Goal: Transaction & Acquisition: Subscribe to service/newsletter

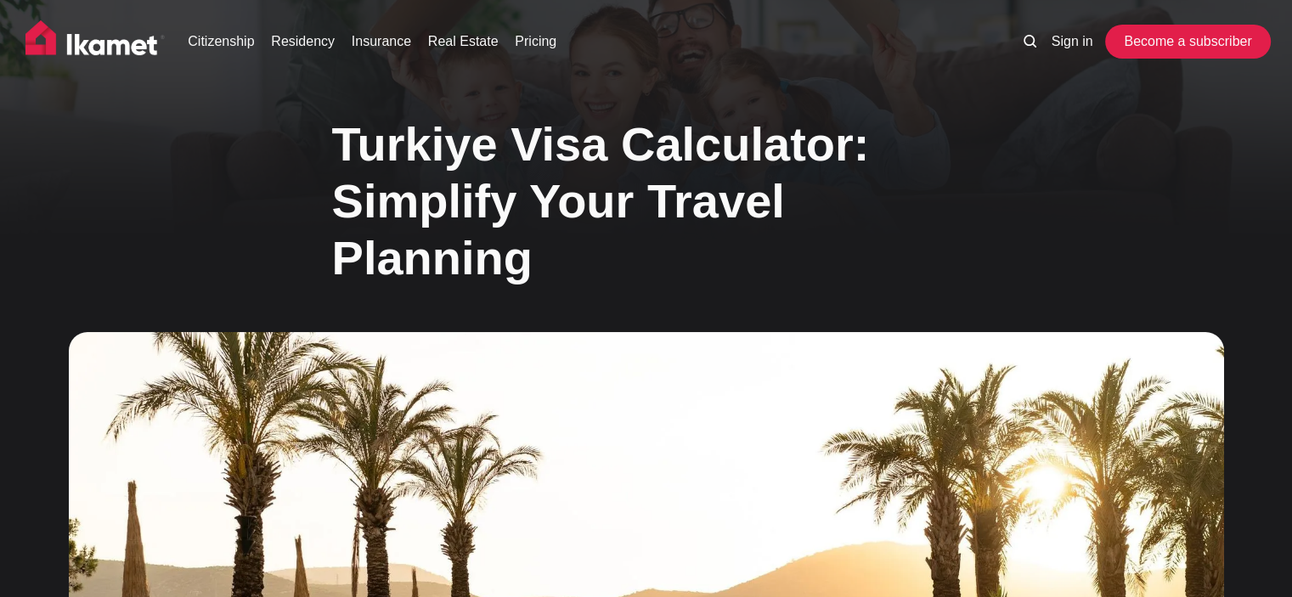
click at [1210, 42] on link "Become a subscriber" at bounding box center [1188, 42] width 156 height 34
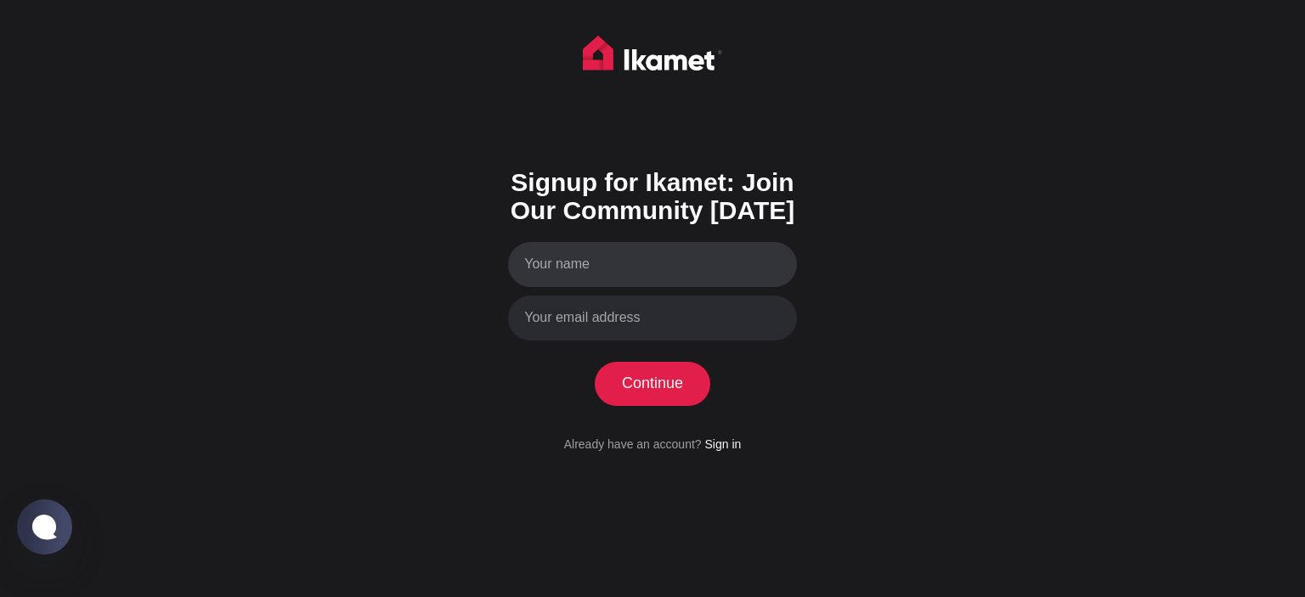
click at [577, 263] on input "Your name" at bounding box center [652, 264] width 289 height 45
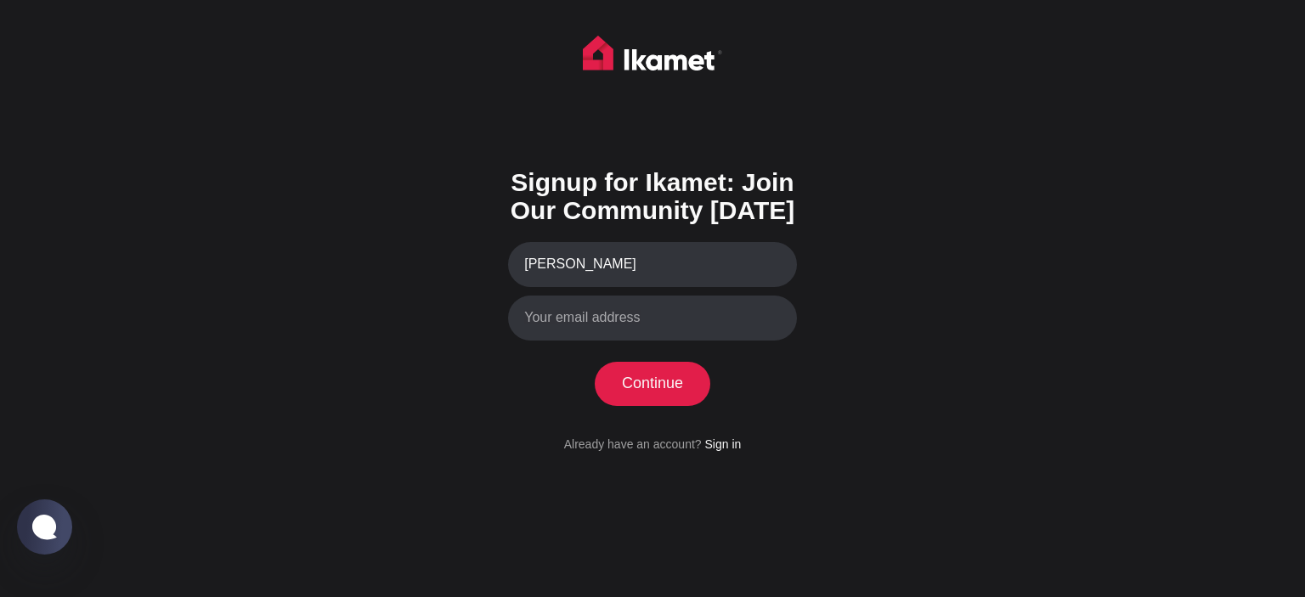
type input "[PERSON_NAME]"
click at [551, 330] on input "Your email address" at bounding box center [652, 318] width 289 height 45
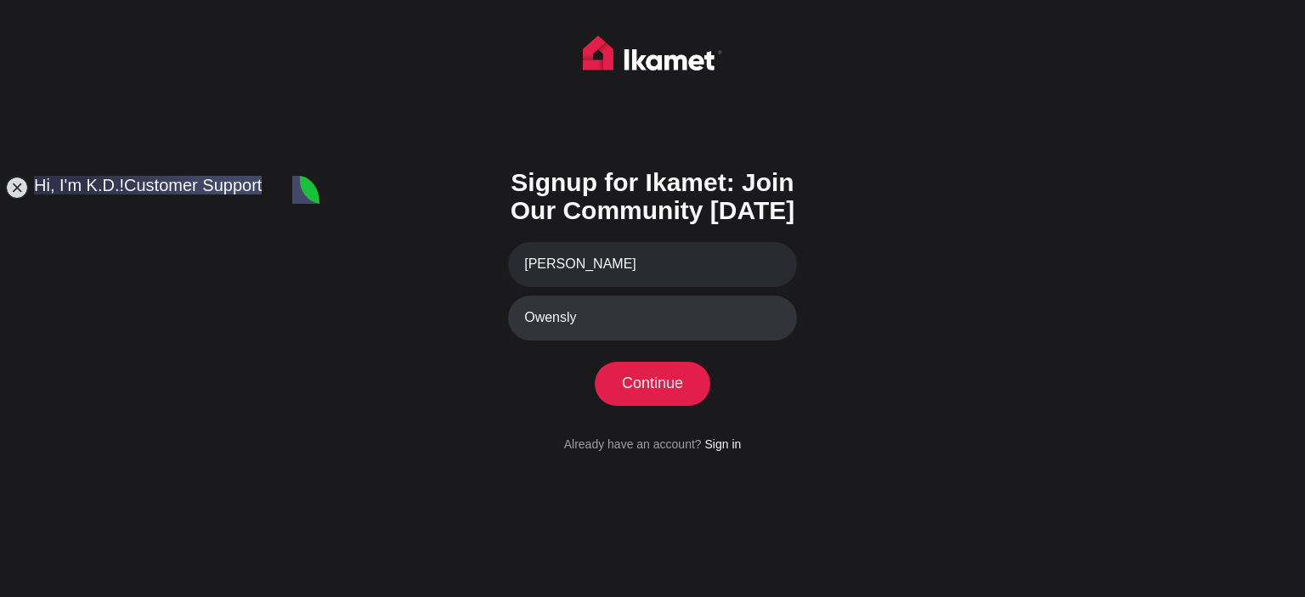
type input "[EMAIL_ADDRESS][DOMAIN_NAME]"
click at [635, 392] on button "Continue" at bounding box center [653, 384] width 116 height 44
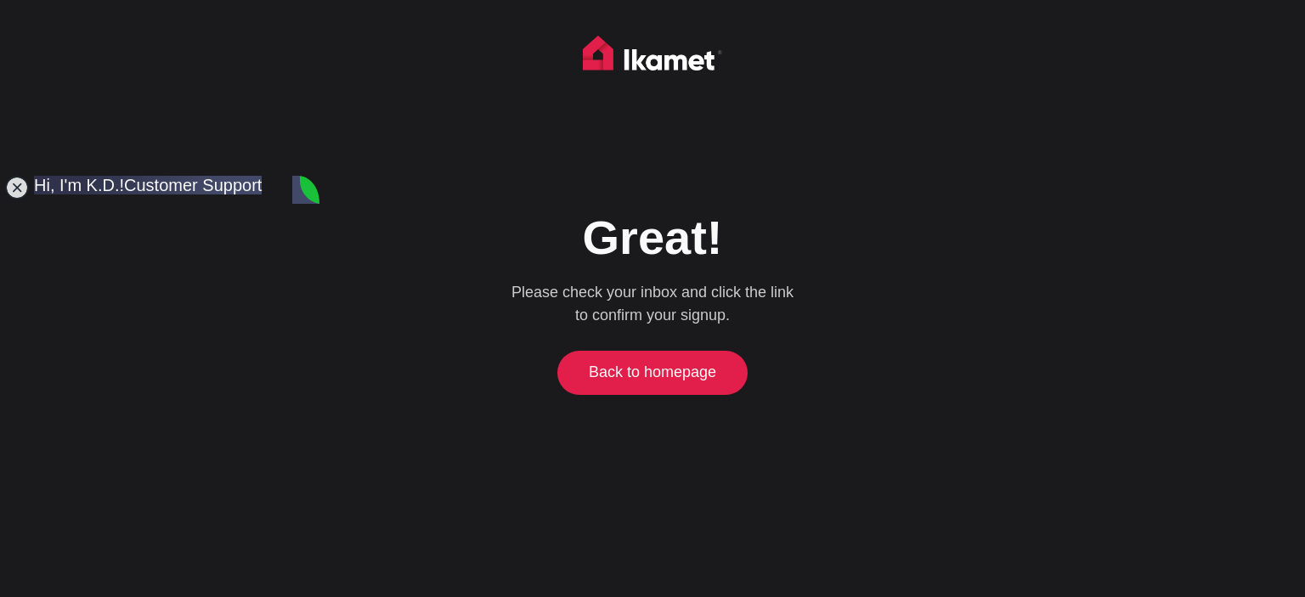
click at [613, 373] on link "Back to homepage" at bounding box center [653, 373] width 183 height 44
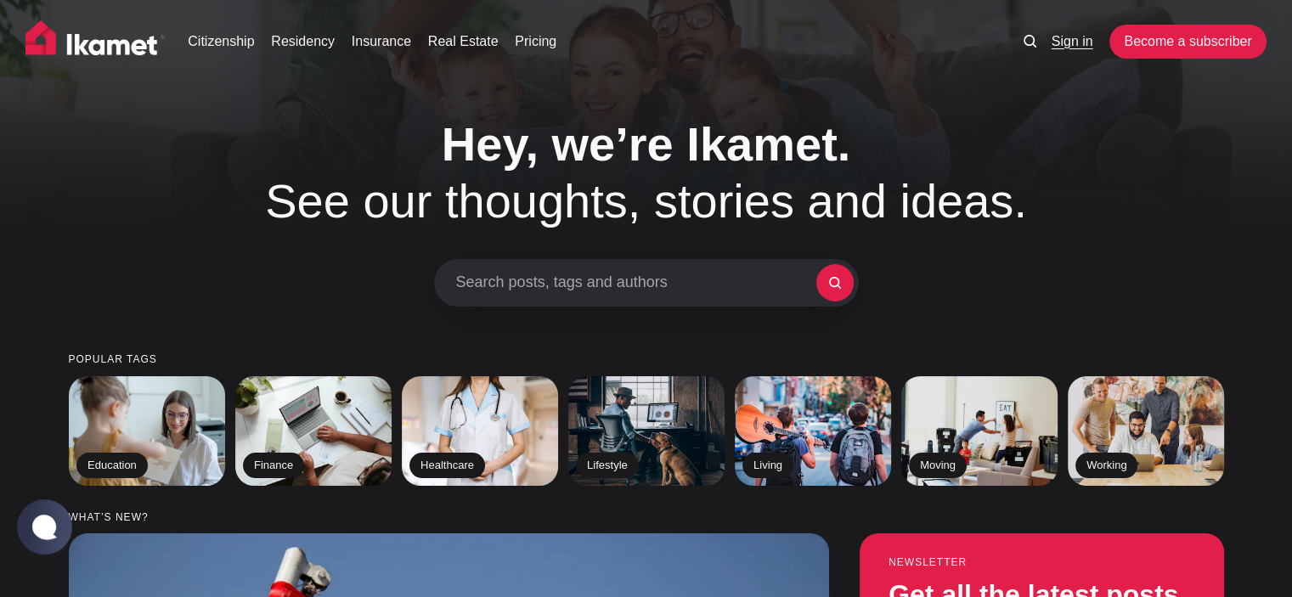
click at [1053, 45] on link "Sign in" at bounding box center [1073, 41] width 42 height 20
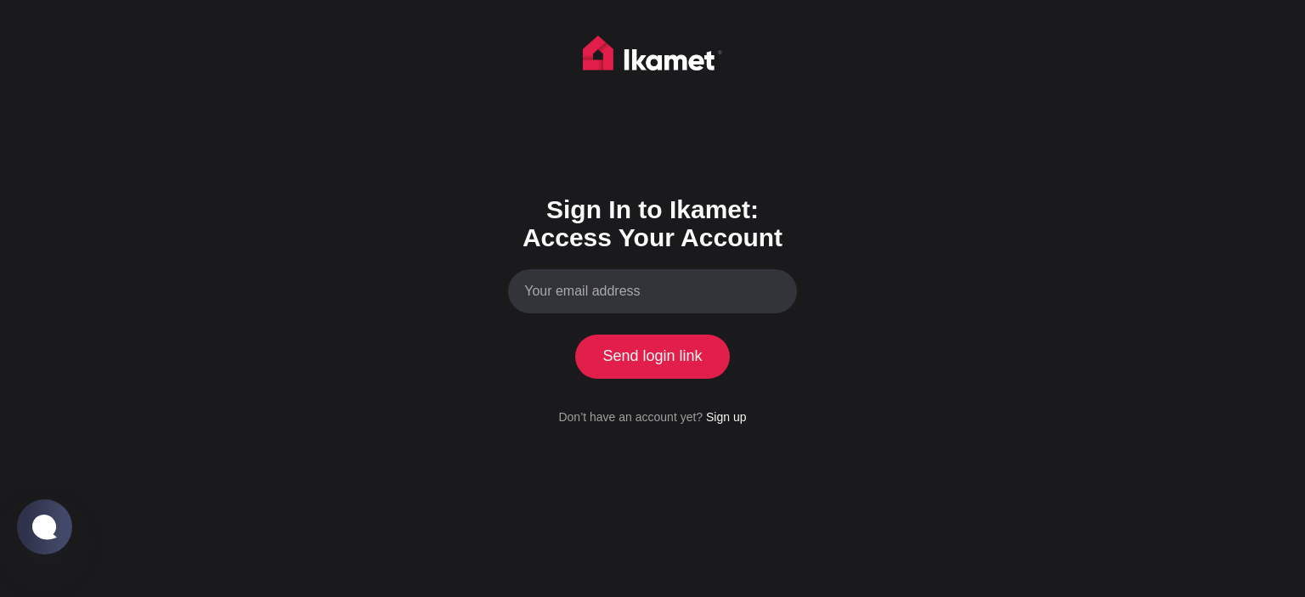
click at [588, 296] on input "Your email address" at bounding box center [652, 291] width 289 height 45
type input "Owenslynda55@gmail.com"
click at [621, 363] on button "Send login link" at bounding box center [652, 357] width 155 height 44
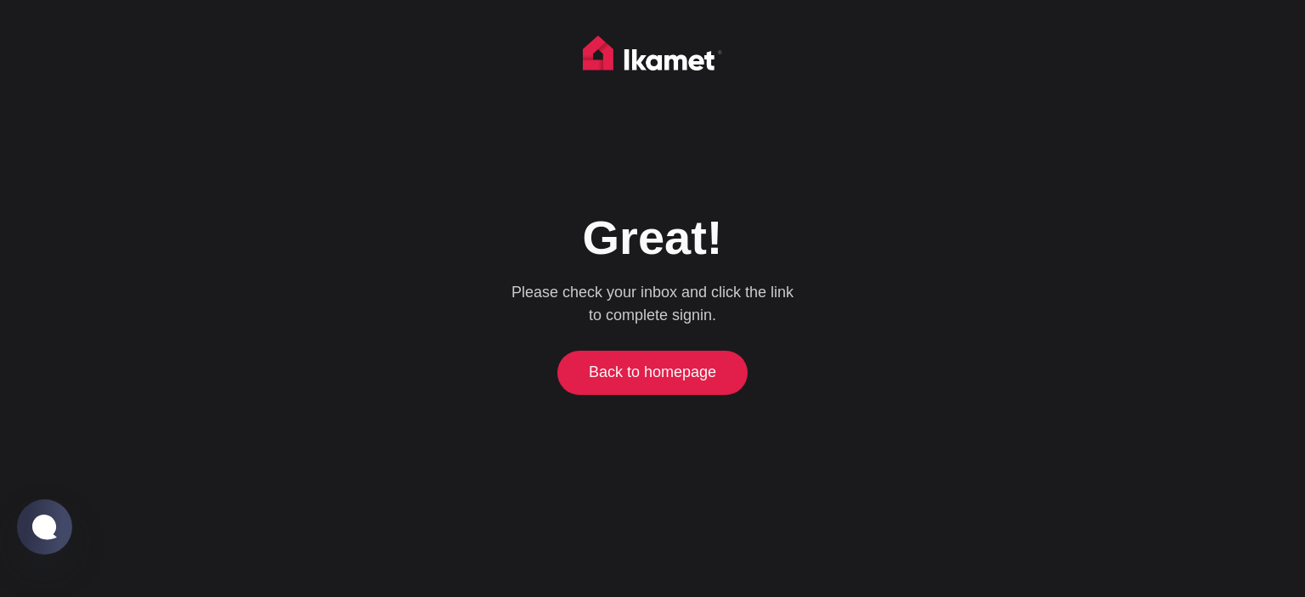
click at [637, 370] on link "Back to homepage" at bounding box center [653, 373] width 183 height 44
